Goal: Find contact information: Find contact information

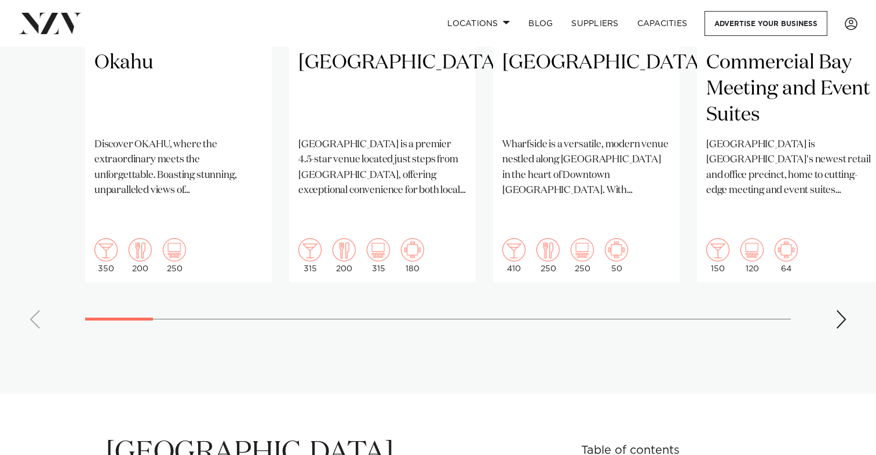
scroll to position [1141, 0]
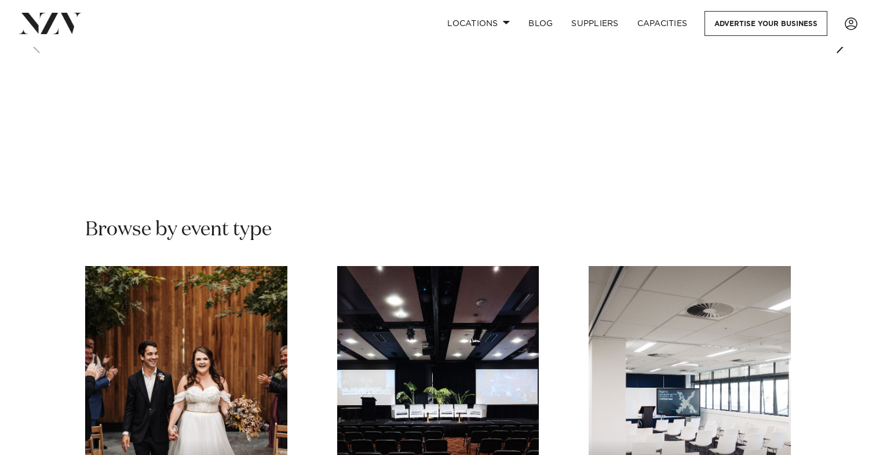
scroll to position [935, 0]
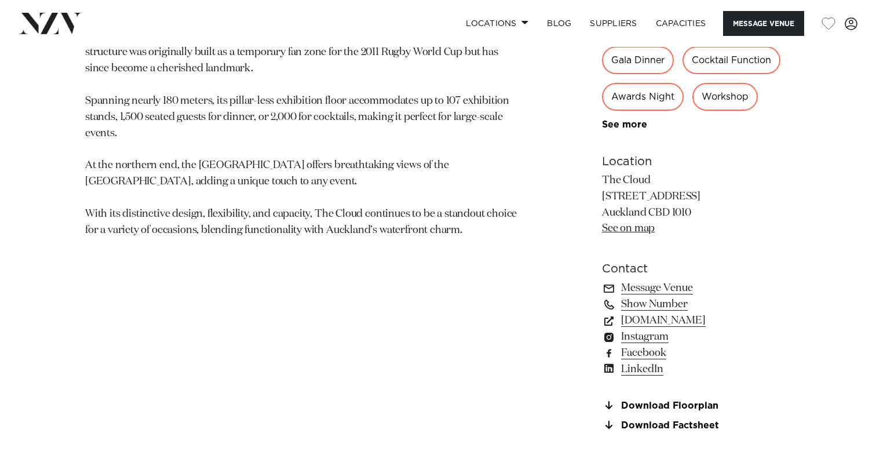
scroll to position [684, 0]
click at [654, 290] on link "Message Venue" at bounding box center [696, 287] width 189 height 16
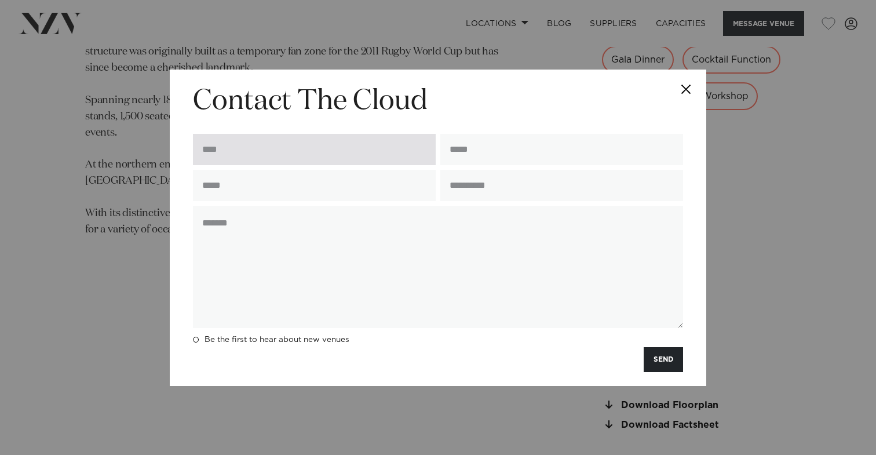
click at [322, 160] on input "text" at bounding box center [314, 149] width 243 height 31
type input "**********"
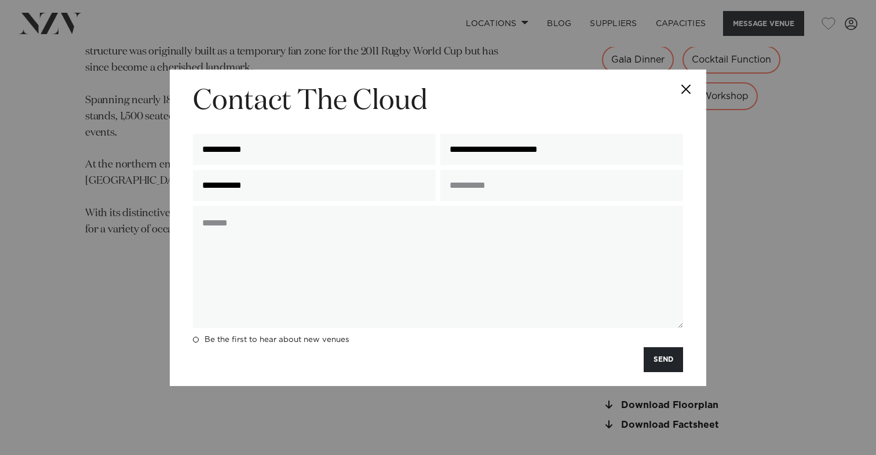
click at [688, 92] on button "Close" at bounding box center [686, 90] width 41 height 41
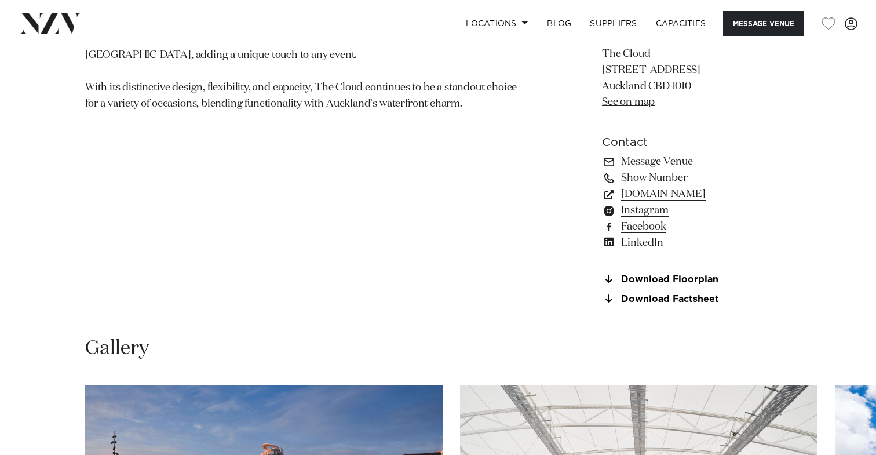
scroll to position [811, 0]
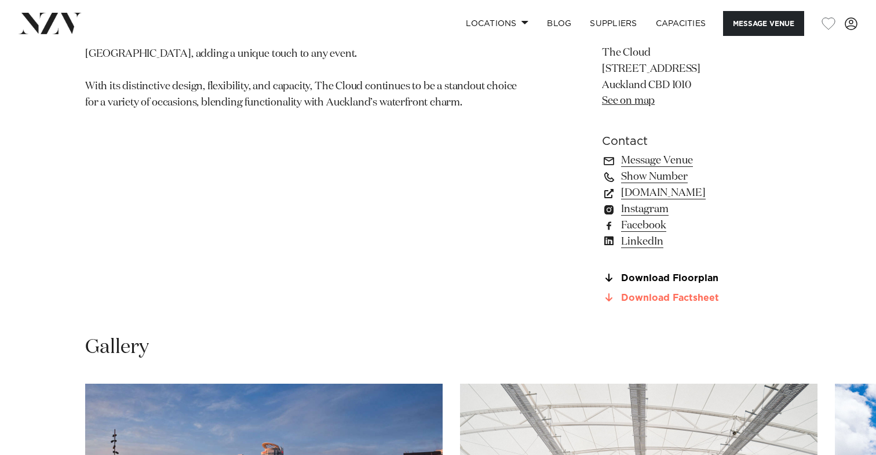
click at [698, 303] on link "Download Factsheet" at bounding box center [696, 298] width 189 height 10
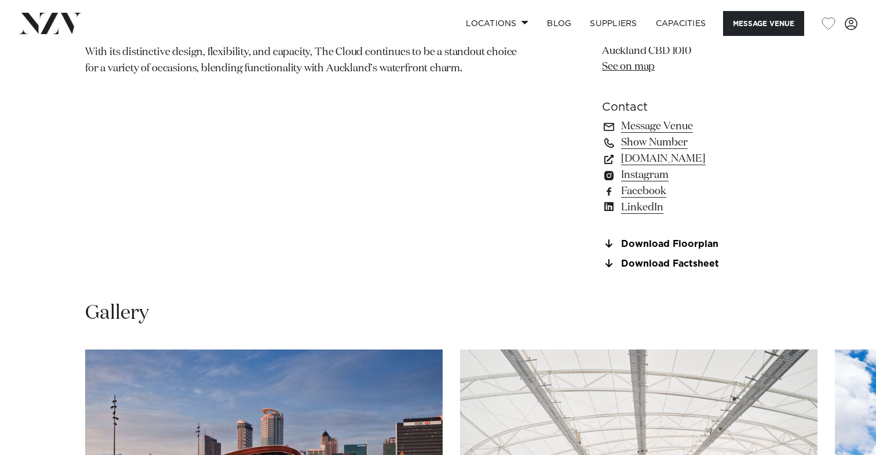
scroll to position [846, 0]
click at [675, 243] on link "Download Floorplan" at bounding box center [696, 243] width 189 height 10
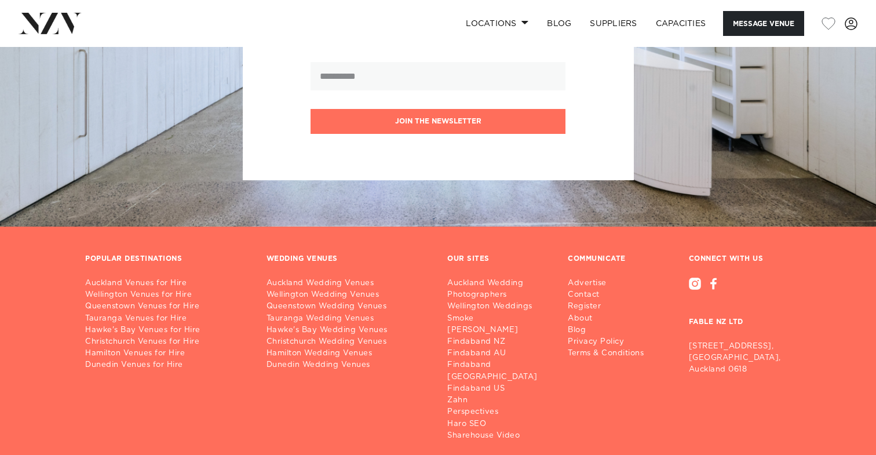
scroll to position [2620, 0]
